Goal: Information Seeking & Learning: Learn about a topic

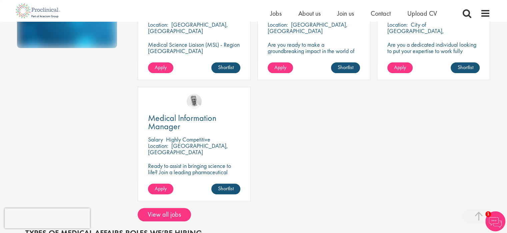
scroll to position [352, 0]
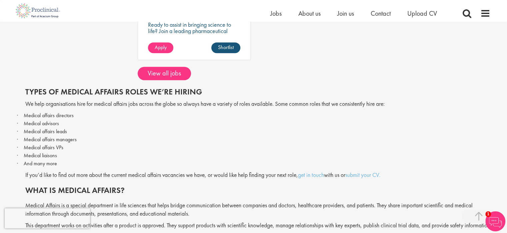
click at [176, 81] on div "Types of medical affairs roles we’re hiring" at bounding box center [260, 90] width 470 height 19
click at [176, 80] on div at bounding box center [253, 80] width 483 height 0
click at [175, 76] on link "View all jobs" at bounding box center [164, 73] width 53 height 13
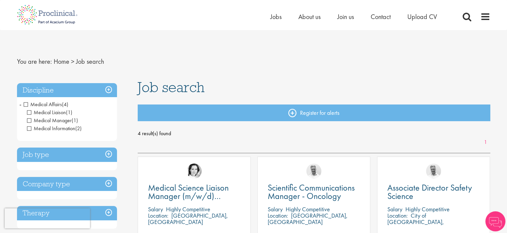
click at [27, 105] on span "Medical Affairs" at bounding box center [43, 104] width 38 height 7
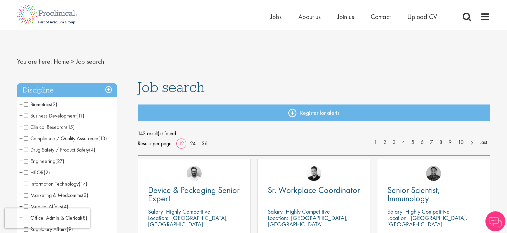
click at [25, 115] on span "Business Development" at bounding box center [50, 115] width 53 height 7
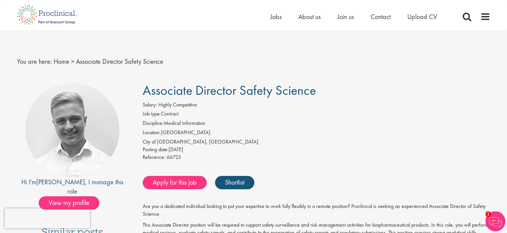
scroll to position [211, 0]
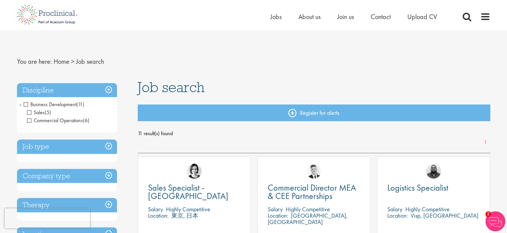
click at [28, 105] on span "Business Development" at bounding box center [50, 104] width 53 height 7
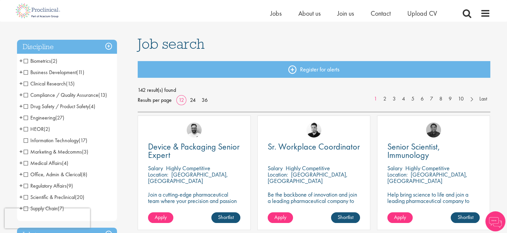
scroll to position [70, 0]
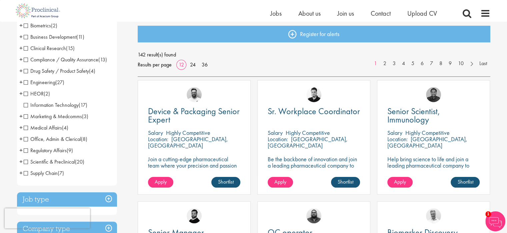
click at [26, 160] on span "Scientific & Preclinical" at bounding box center [49, 161] width 51 height 7
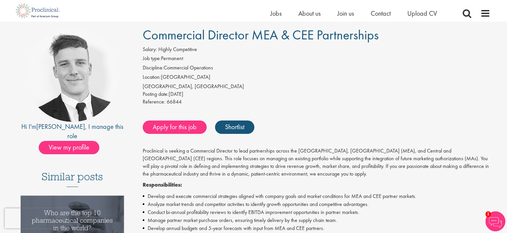
scroll to position [35, 0]
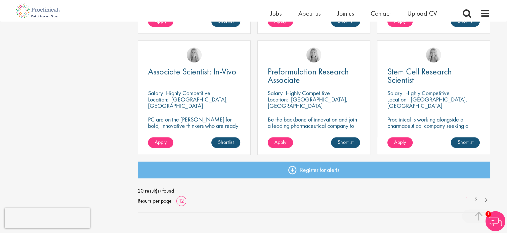
scroll to position [493, 0]
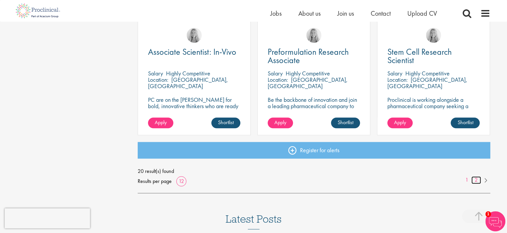
click at [476, 180] on link "2" at bounding box center [476, 180] width 10 height 8
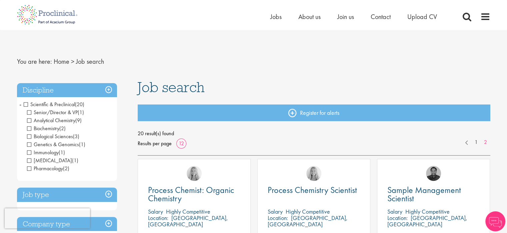
click at [28, 103] on span "Scientific & Preclinical" at bounding box center [49, 104] width 51 height 7
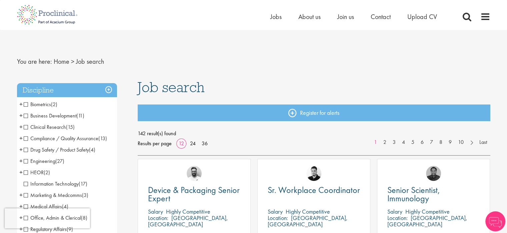
click at [26, 125] on span "Clinical Research" at bounding box center [45, 126] width 42 height 7
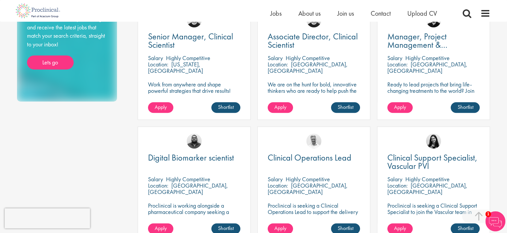
scroll to position [528, 0]
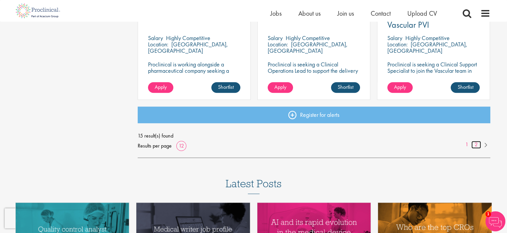
click at [477, 148] on link "2" at bounding box center [476, 145] width 10 height 8
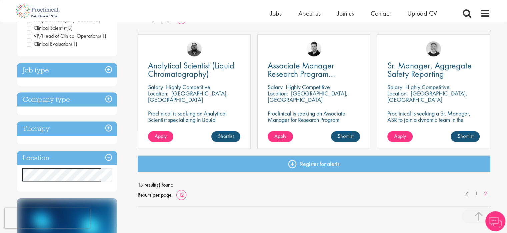
scroll to position [141, 0]
